Goal: Task Accomplishment & Management: Manage account settings

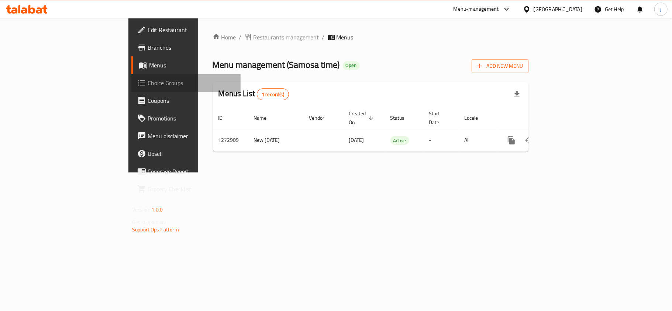
click at [148, 83] on span "Choice Groups" at bounding box center [191, 83] width 87 height 9
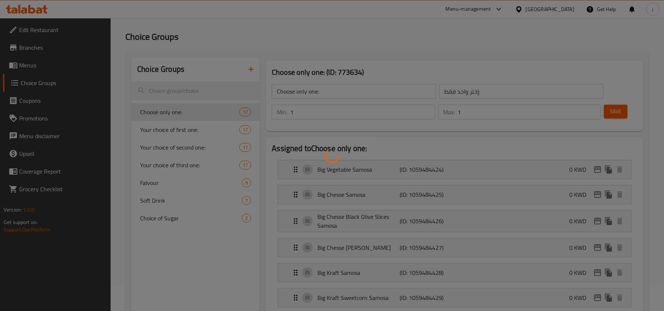
scroll to position [49, 0]
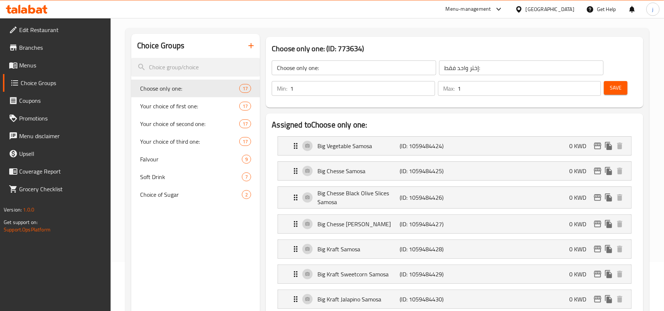
click at [162, 175] on span "Soft Drink" at bounding box center [180, 177] width 80 height 9
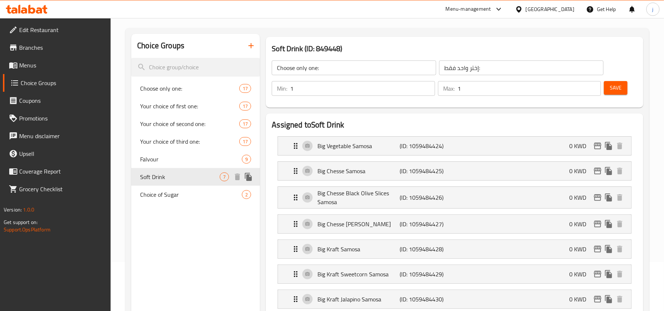
type input "Soft Drink"
type input "مشروب غازي"
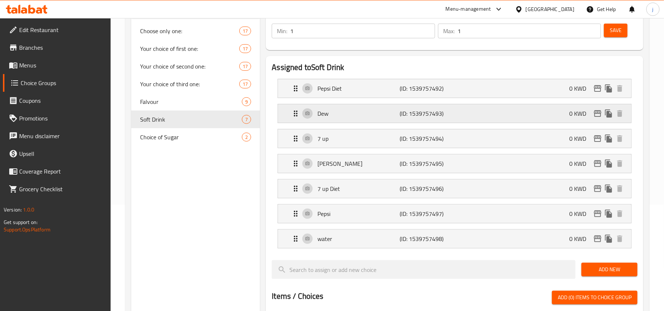
scroll to position [148, 0]
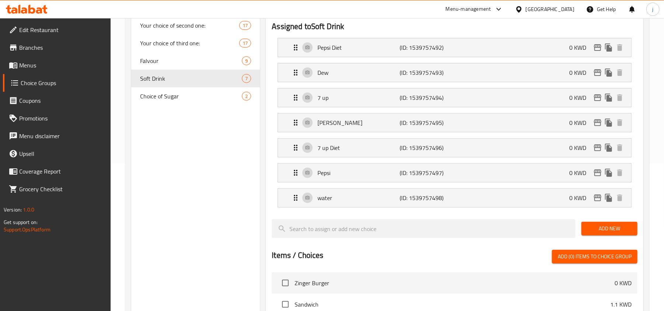
click at [526, 10] on div at bounding box center [520, 9] width 11 height 8
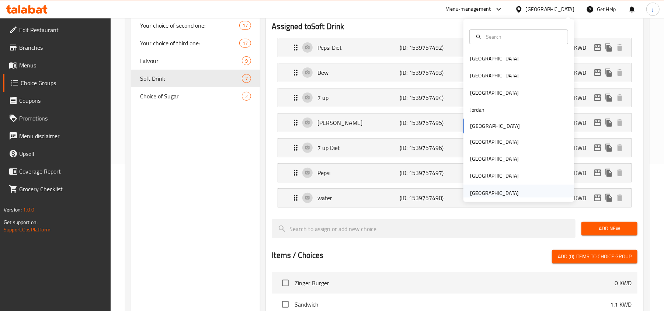
click at [513, 189] on div "[GEOGRAPHIC_DATA]" at bounding box center [494, 193] width 60 height 17
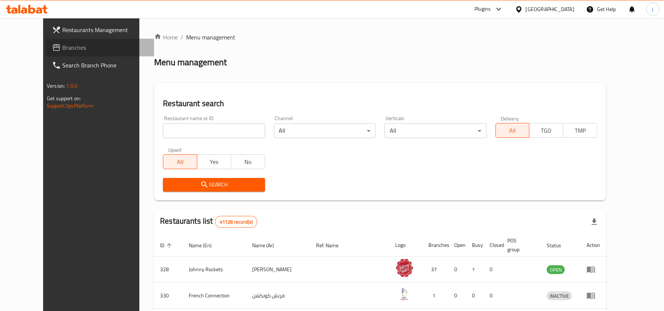
click at [62, 49] on span "Branches" at bounding box center [105, 47] width 86 height 9
